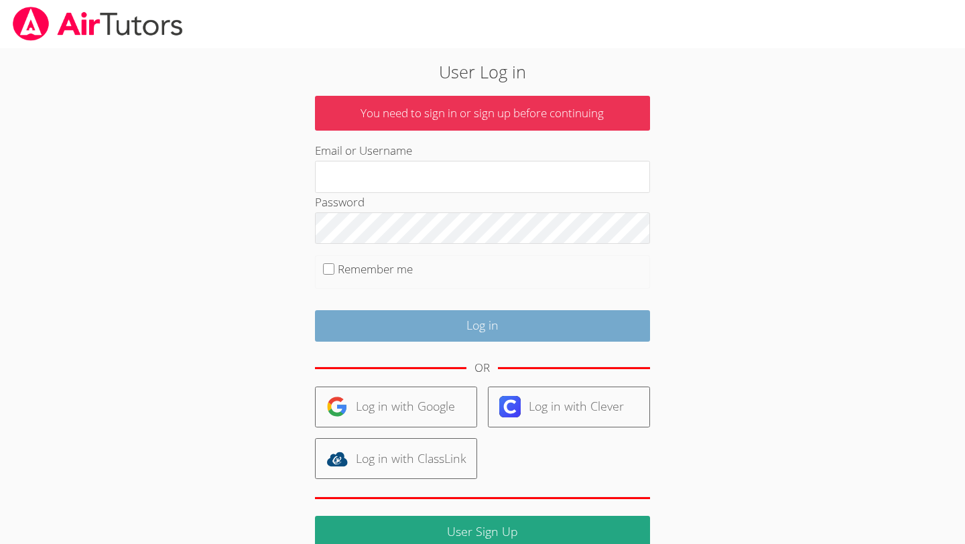
type input "owenlogan"
click at [452, 326] on input "Log in" at bounding box center [482, 326] width 335 height 32
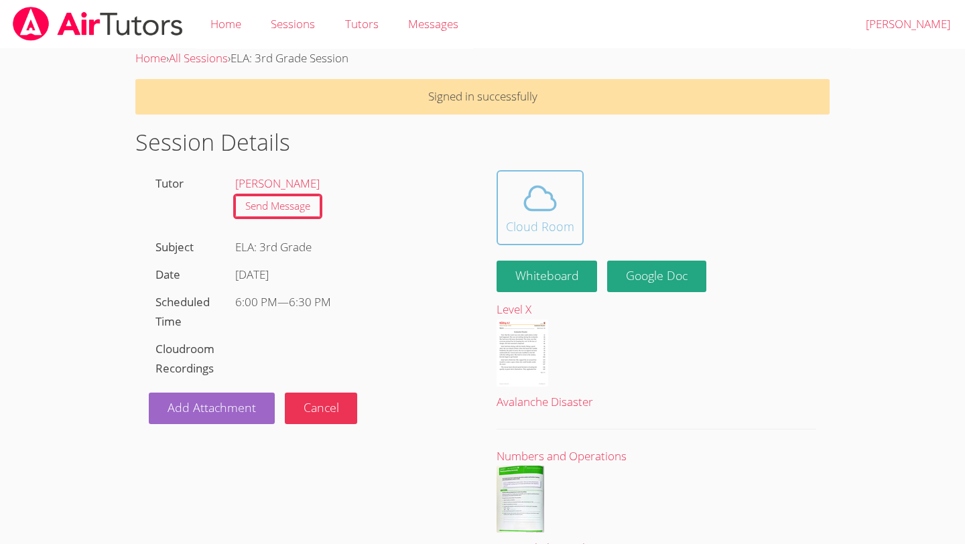
click at [528, 213] on icon at bounding box center [541, 199] width 38 height 38
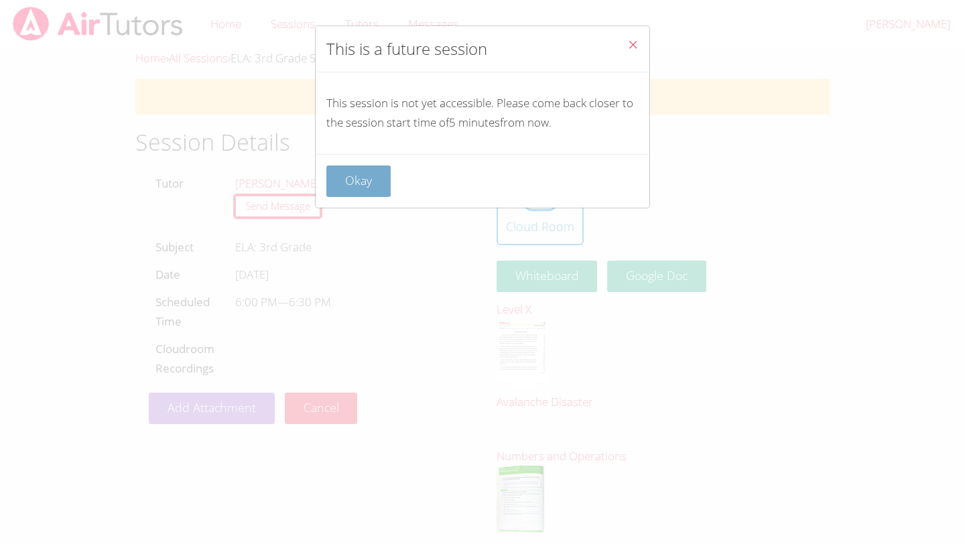
click at [365, 194] on button "Okay" at bounding box center [358, 182] width 64 height 32
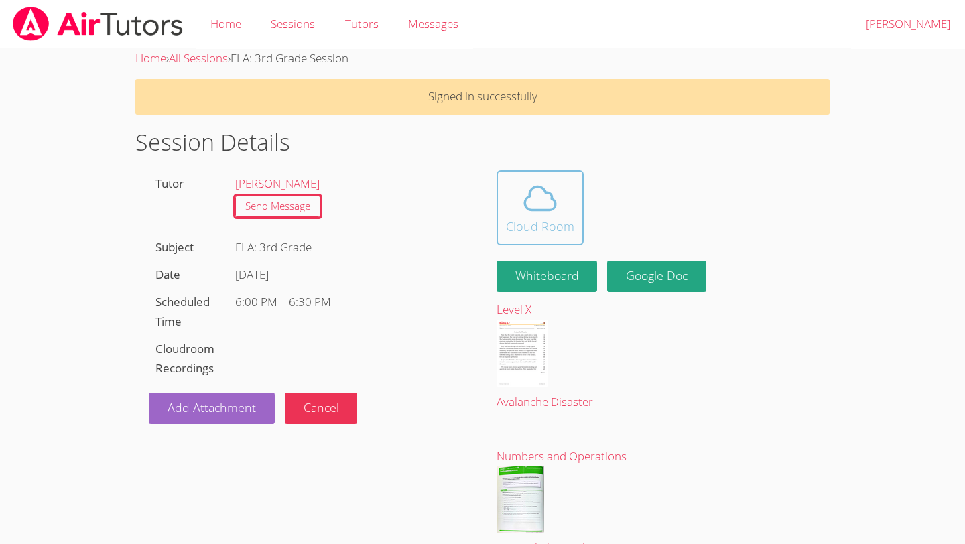
click at [534, 190] on icon at bounding box center [541, 199] width 38 height 38
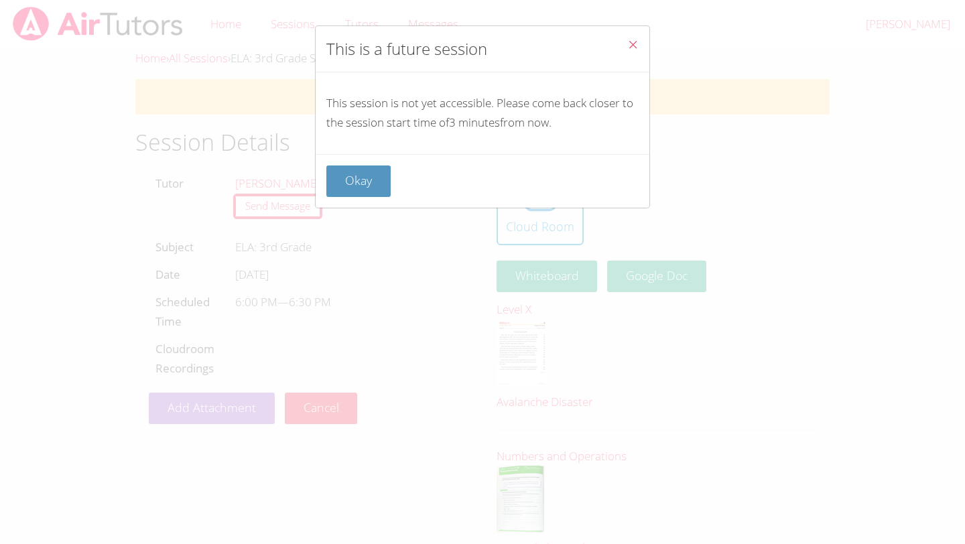
click at [381, 197] on div "Okay" at bounding box center [483, 181] width 334 height 54
click at [367, 188] on button "Okay" at bounding box center [358, 182] width 64 height 32
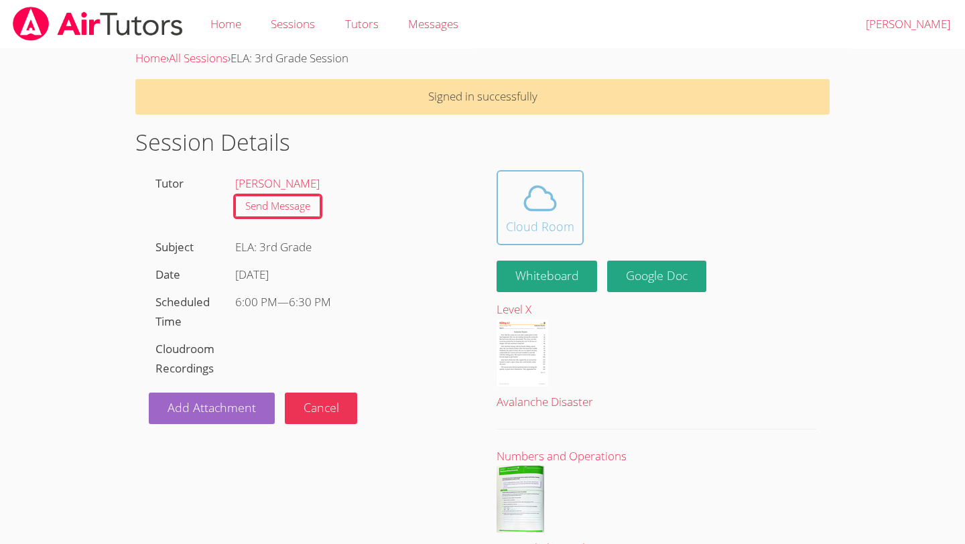
click at [563, 201] on span at bounding box center [540, 199] width 68 height 38
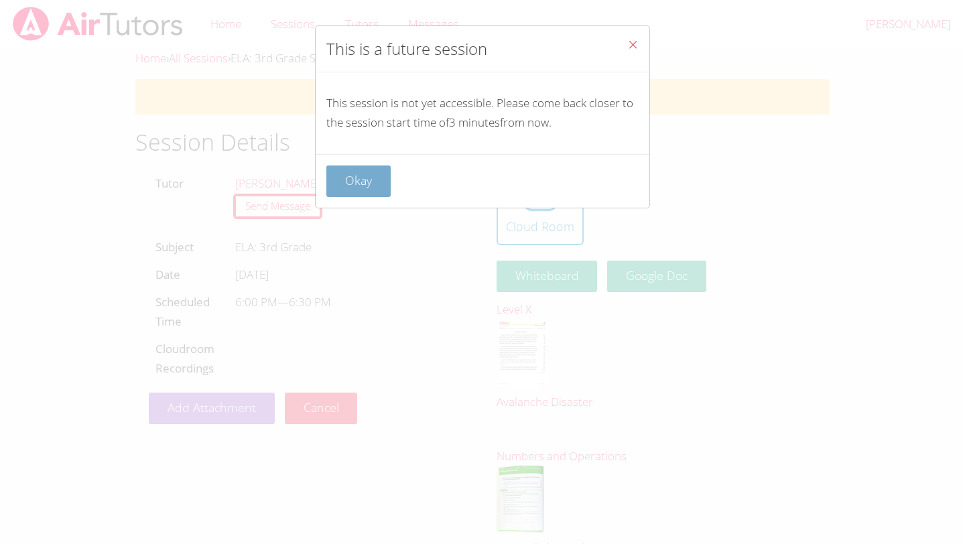
click at [341, 182] on button "Okay" at bounding box center [358, 182] width 64 height 32
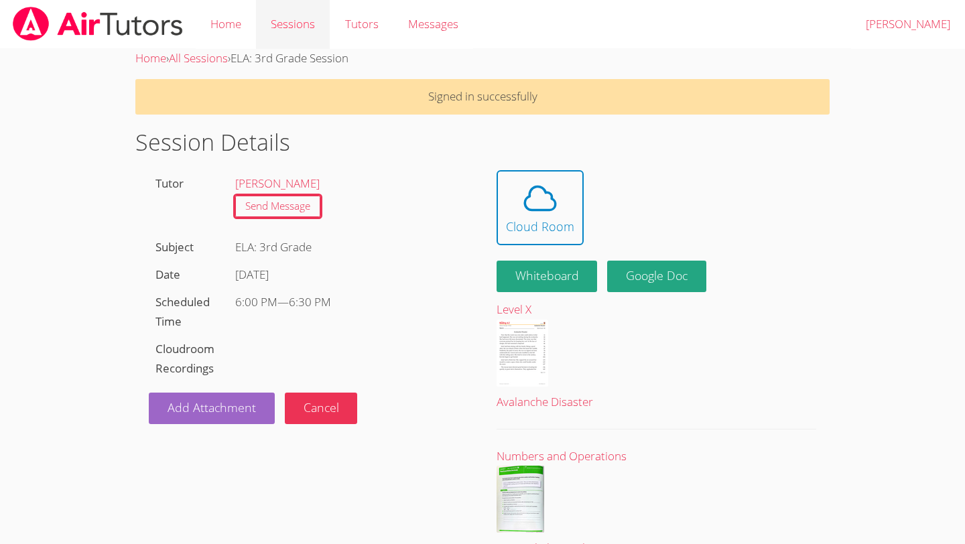
click at [278, 30] on link "Sessions" at bounding box center [293, 24] width 74 height 49
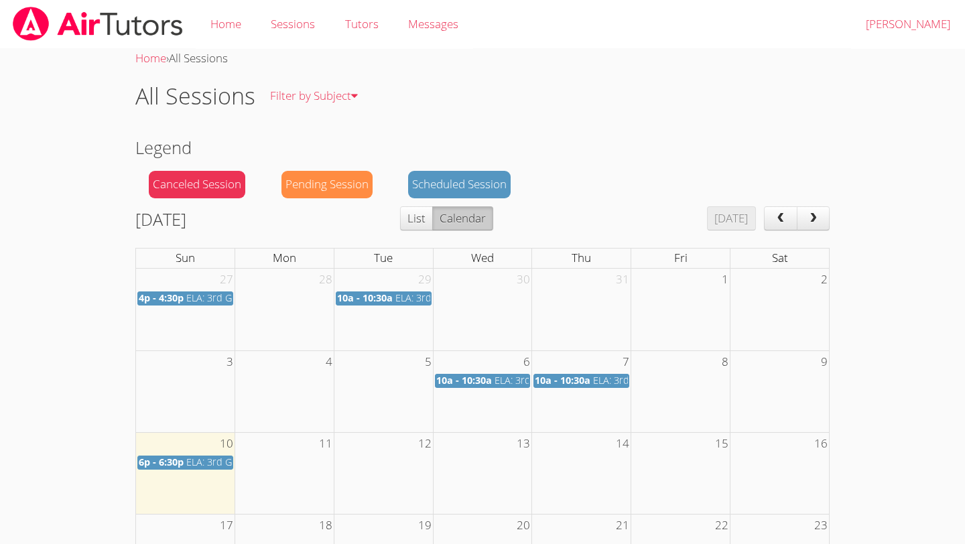
click at [168, 458] on span "6p - 6:30p" at bounding box center [161, 462] width 45 height 13
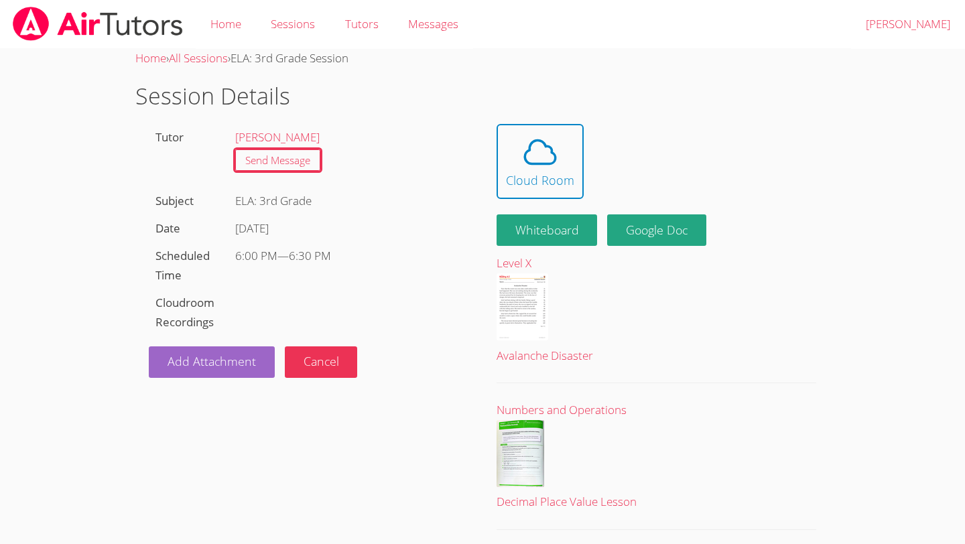
click at [533, 111] on h1 "Session Details" at bounding box center [482, 96] width 695 height 34
click at [532, 157] on icon at bounding box center [541, 152] width 38 height 38
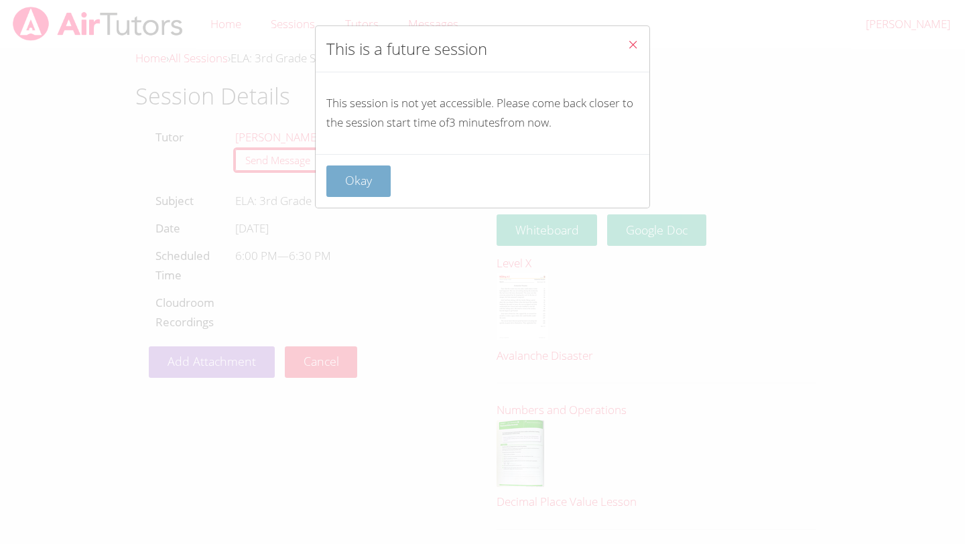
click at [330, 187] on button "Okay" at bounding box center [358, 182] width 64 height 32
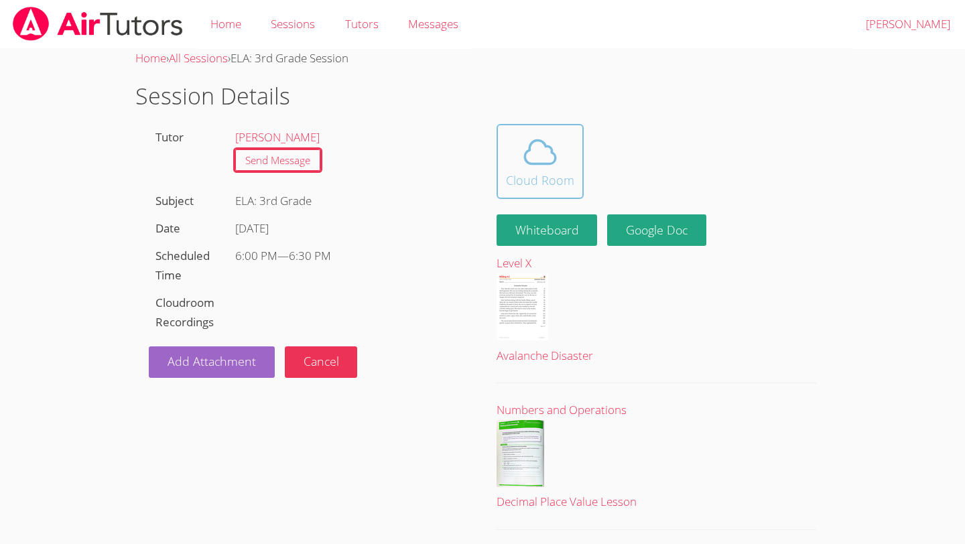
click at [574, 146] on button "Cloud Room" at bounding box center [540, 161] width 87 height 75
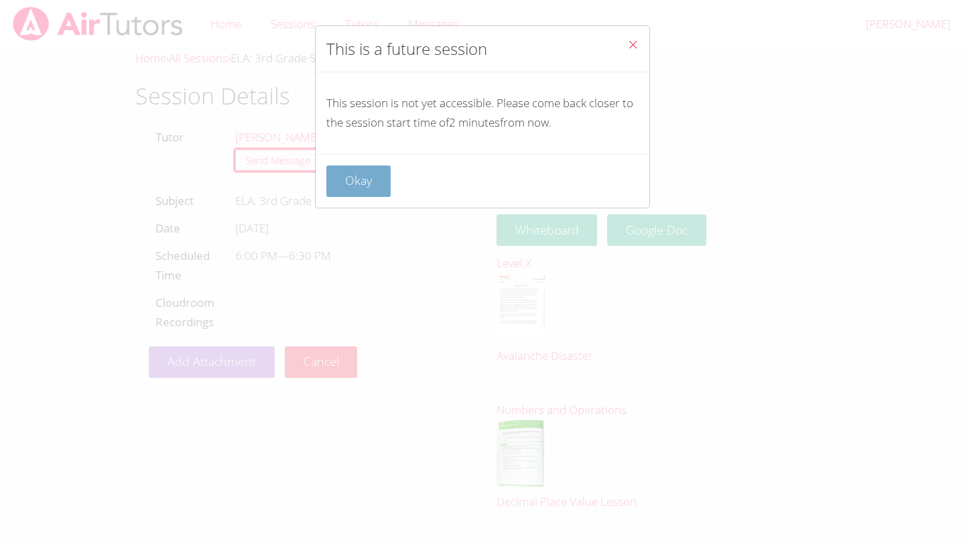
click at [353, 176] on button "Okay" at bounding box center [358, 182] width 64 height 32
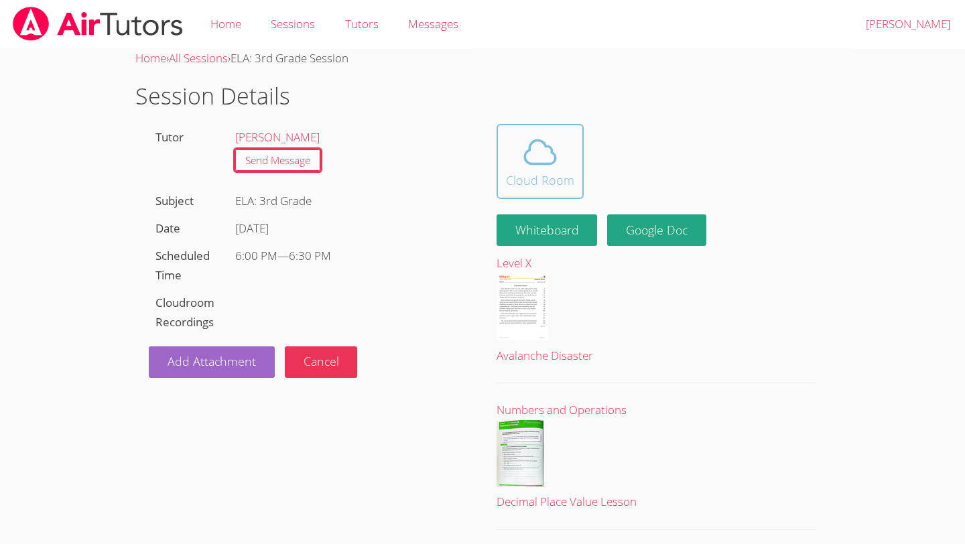
click at [554, 161] on icon at bounding box center [540, 151] width 31 height 23
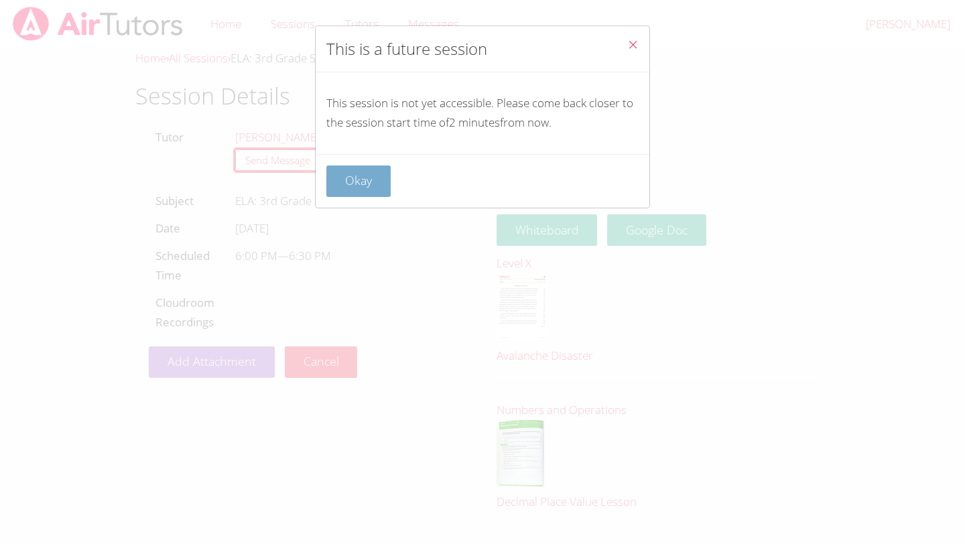
click at [357, 188] on button "Okay" at bounding box center [358, 182] width 64 height 32
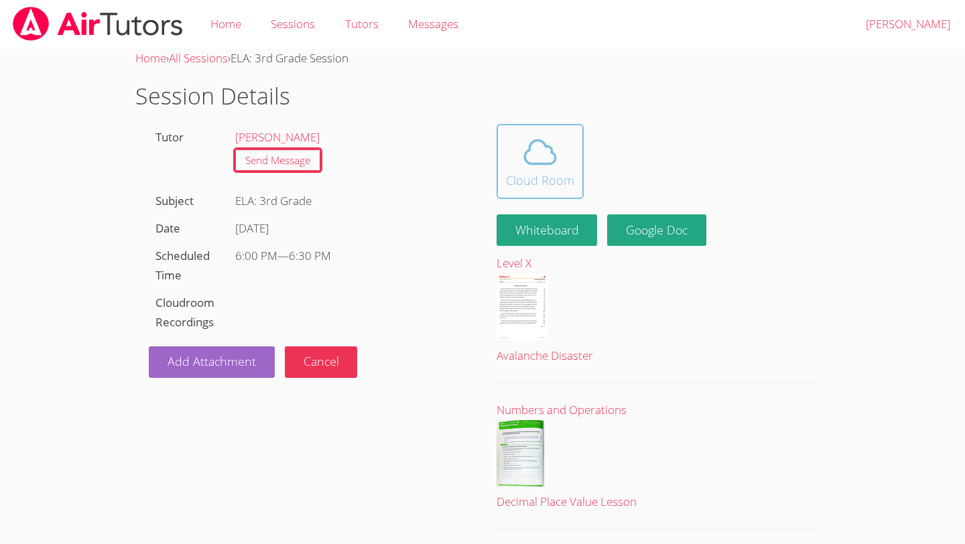
click at [546, 183] on div "Cloud Room" at bounding box center [540, 180] width 68 height 19
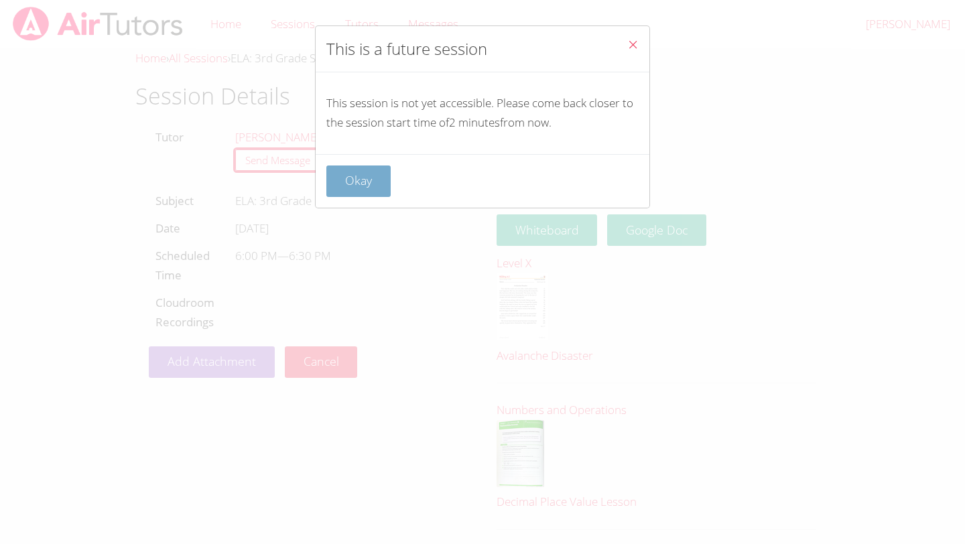
click at [367, 190] on button "Okay" at bounding box center [358, 182] width 64 height 32
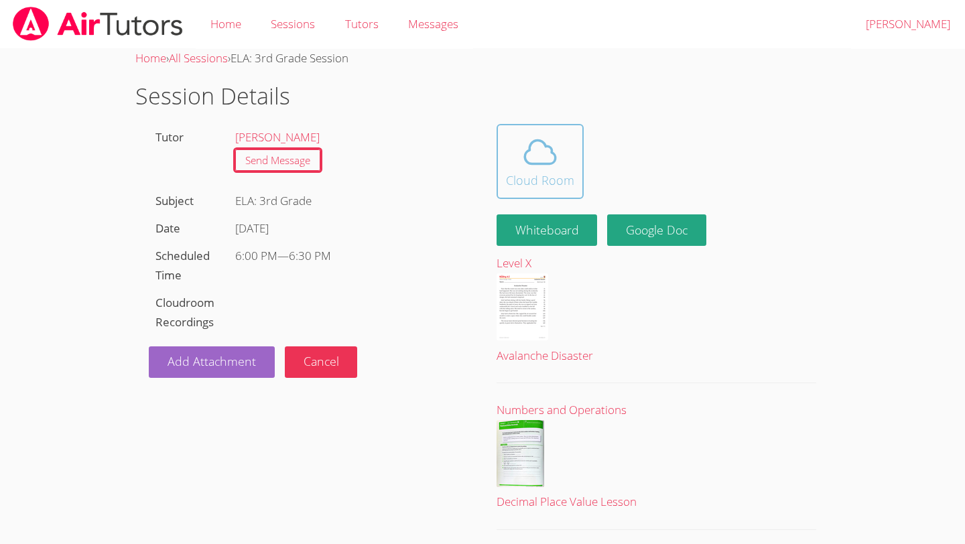
click at [528, 167] on icon at bounding box center [541, 152] width 38 height 38
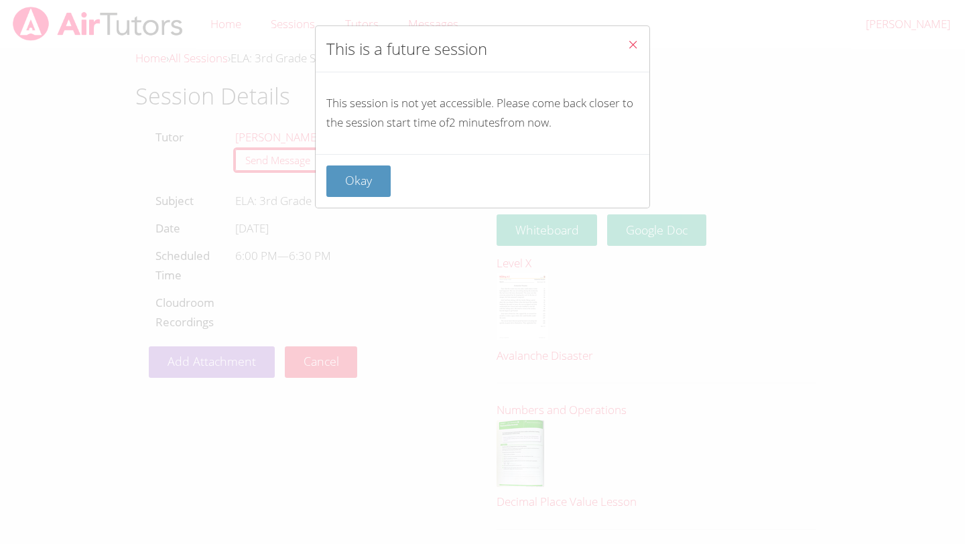
click at [343, 198] on div "Okay" at bounding box center [483, 181] width 334 height 54
click at [347, 188] on button "Okay" at bounding box center [358, 182] width 64 height 32
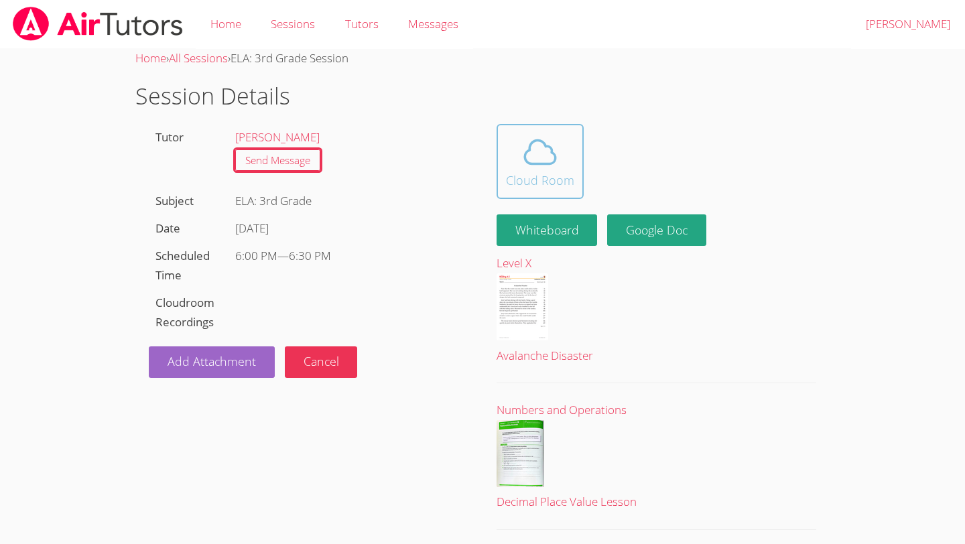
click at [555, 182] on div "Cloud Room" at bounding box center [540, 180] width 68 height 19
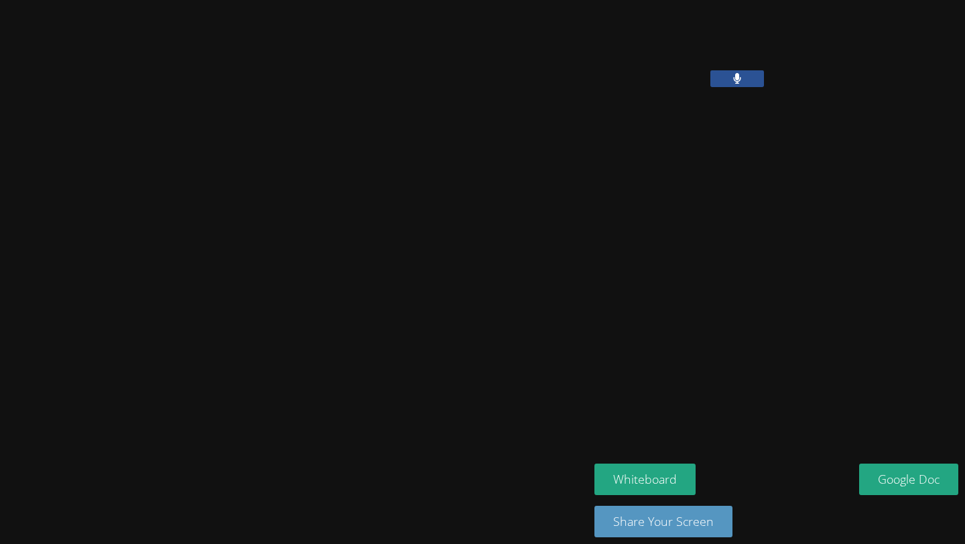
click at [631, 461] on div "Whiteboard Google Doc Share Your Screen" at bounding box center [777, 497] width 364 height 80
click at [624, 503] on div "Whiteboard Google Doc Share Your Screen" at bounding box center [777, 501] width 364 height 74
click at [624, 489] on button "Whiteboard" at bounding box center [645, 480] width 101 height 32
